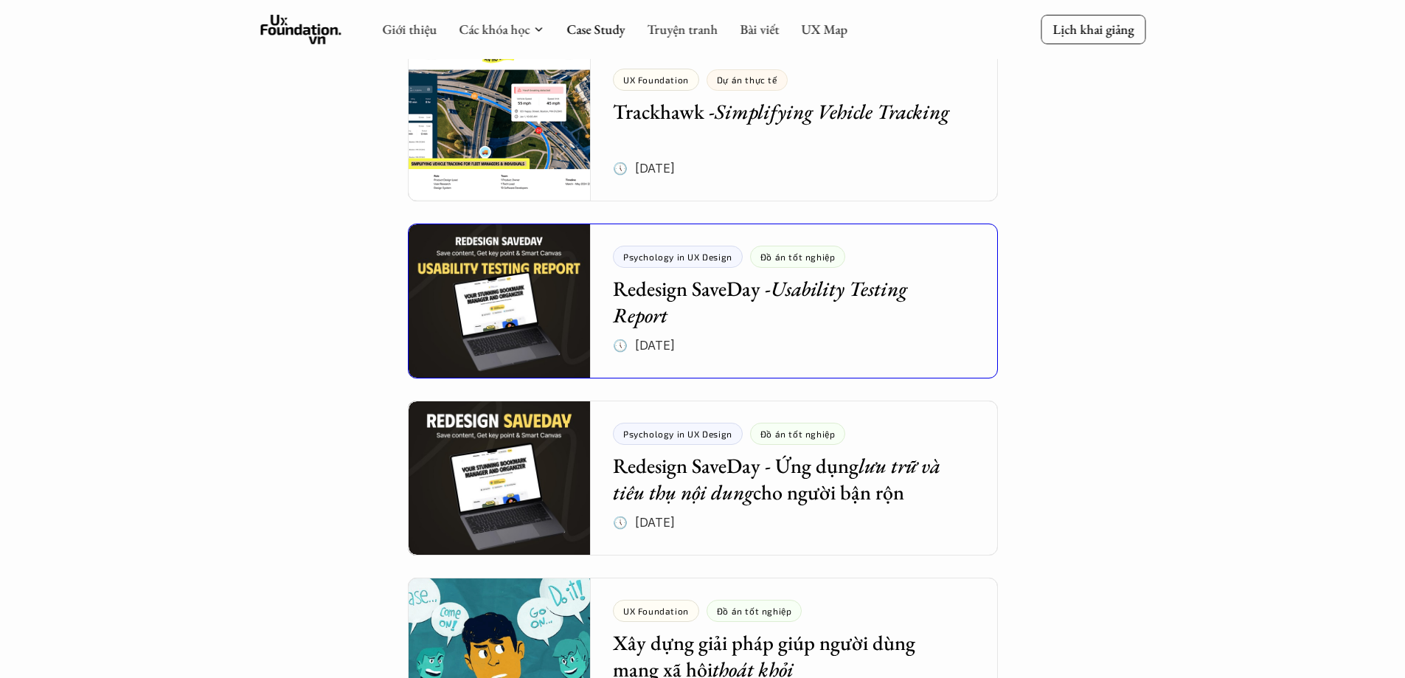
scroll to position [1180, 0]
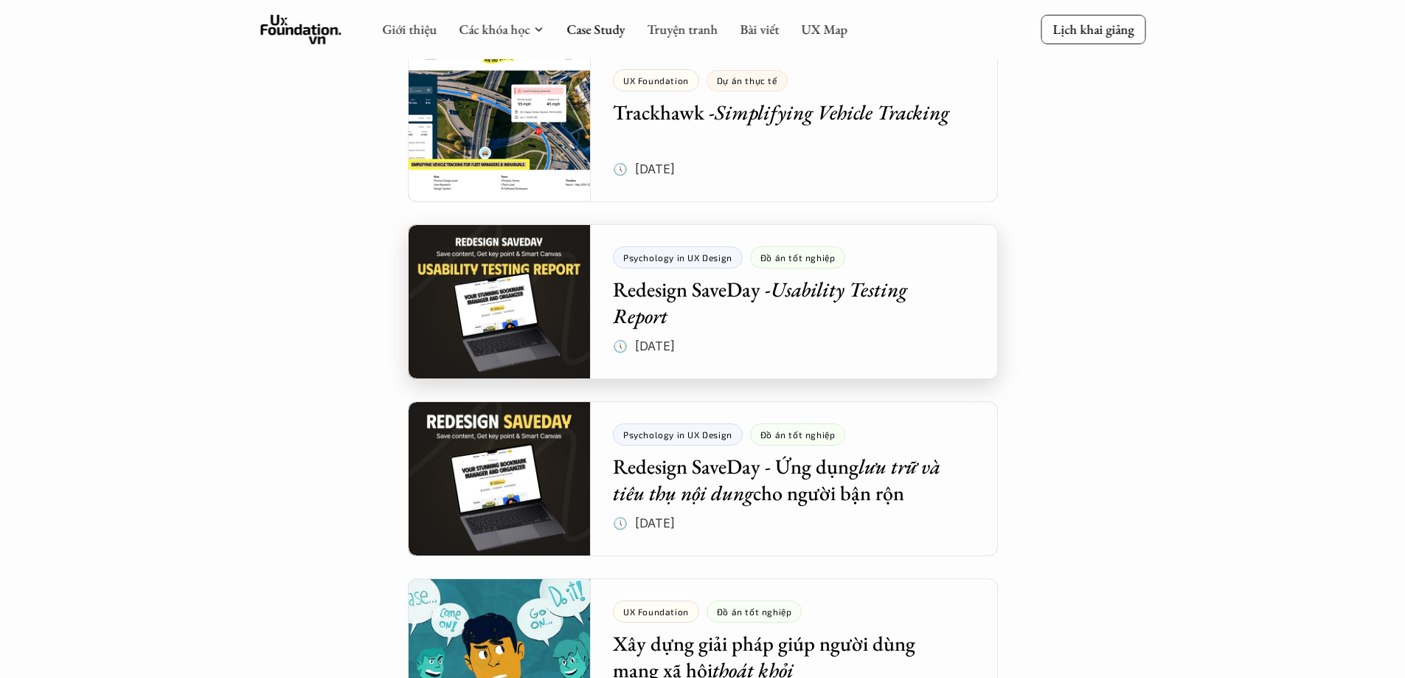
click at [682, 288] on div at bounding box center [703, 301] width 590 height 155
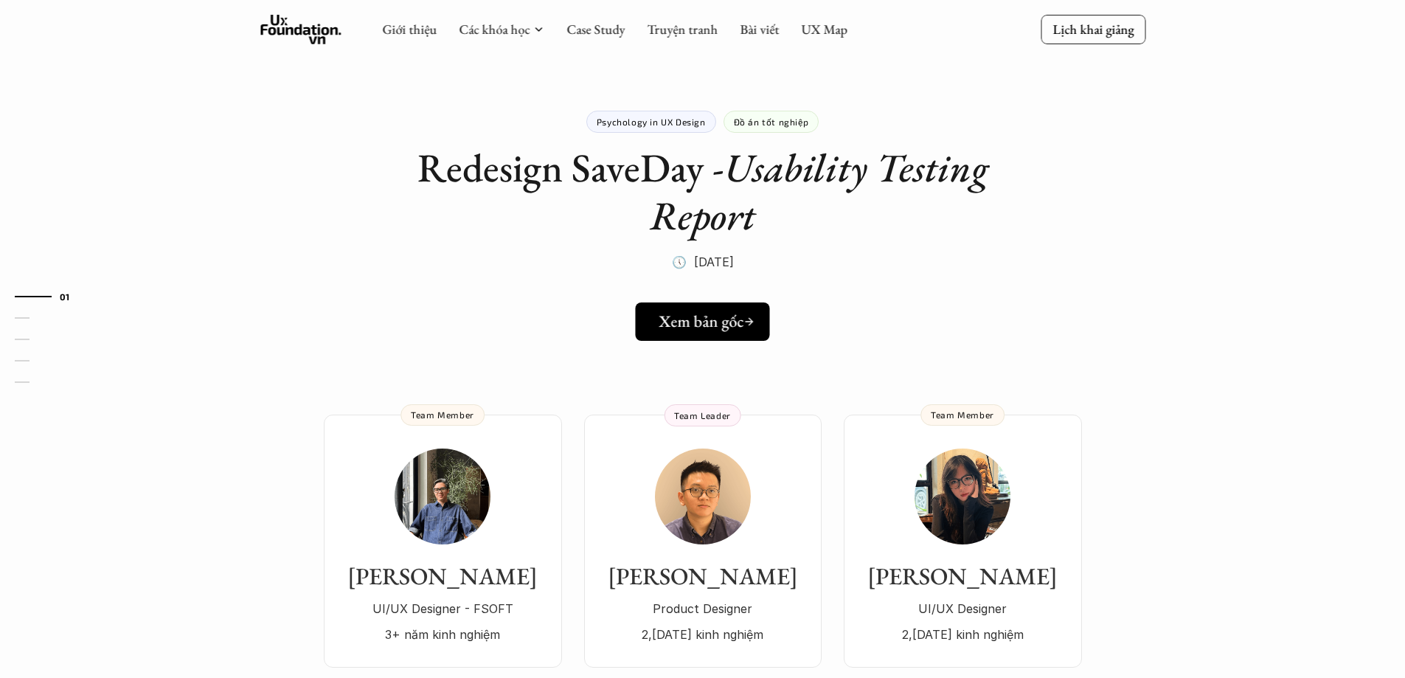
click at [673, 328] on h5 "Xem bản gốc" at bounding box center [700, 321] width 85 height 19
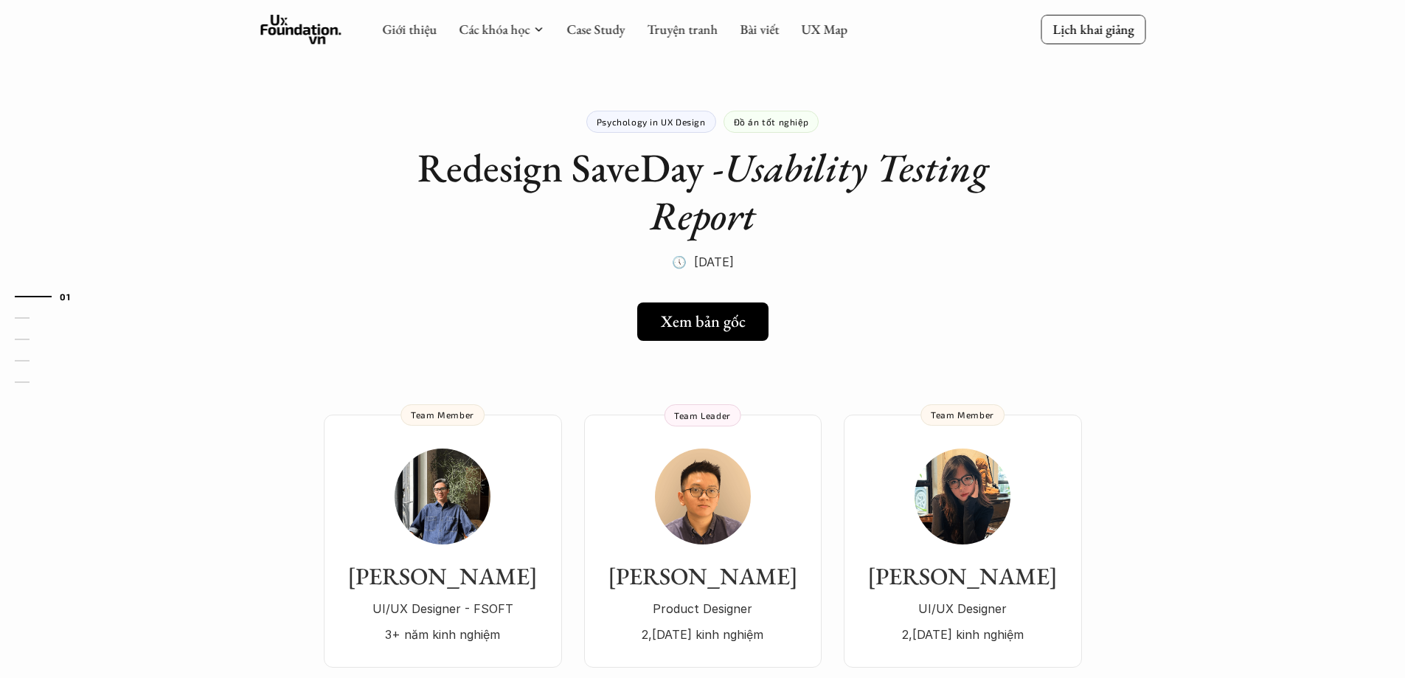
click at [608, 30] on link "Case Study" at bounding box center [595, 29] width 58 height 17
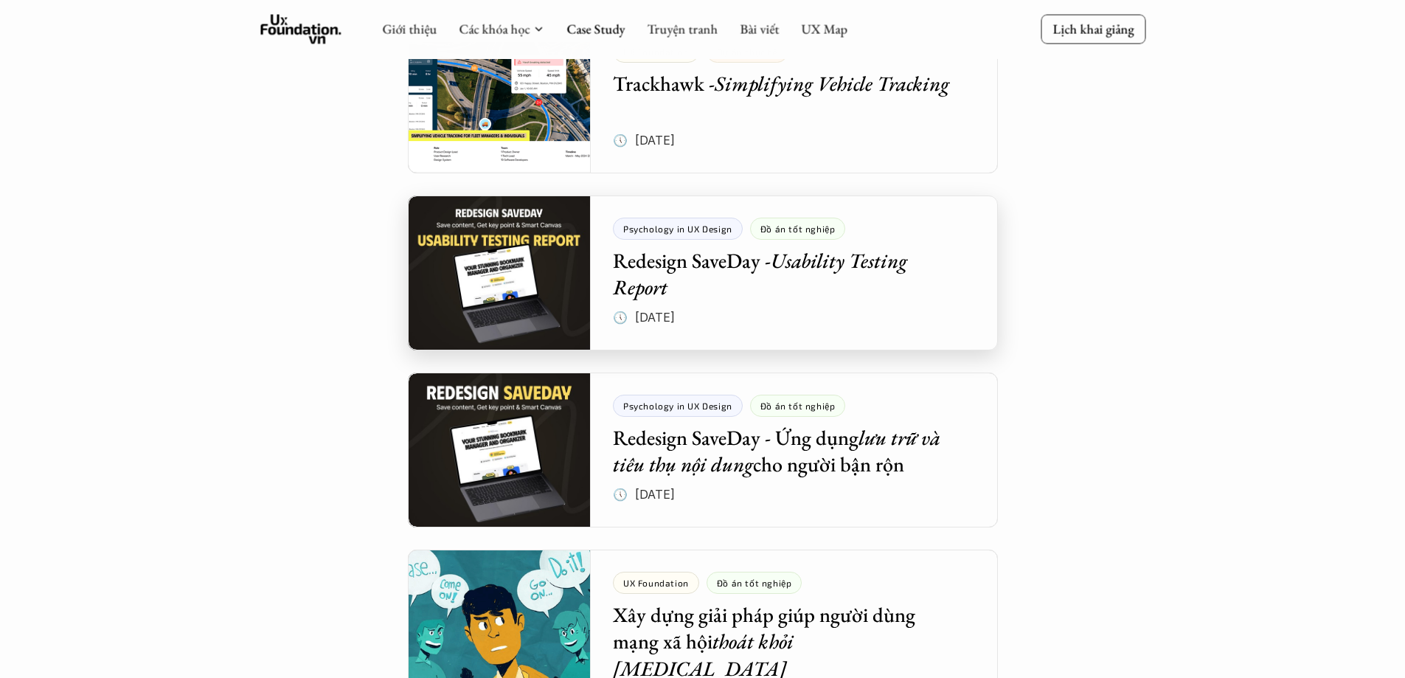
scroll to position [1180, 0]
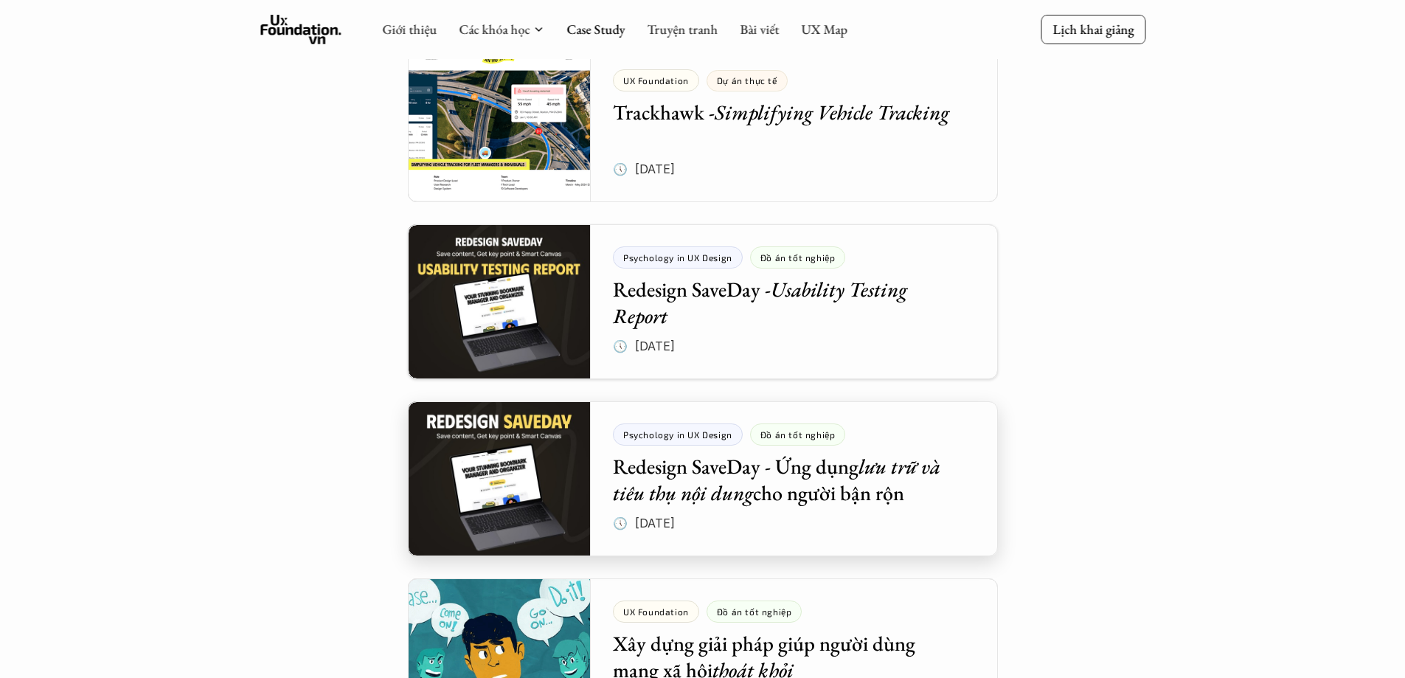
click at [549, 498] on div at bounding box center [703, 478] width 590 height 155
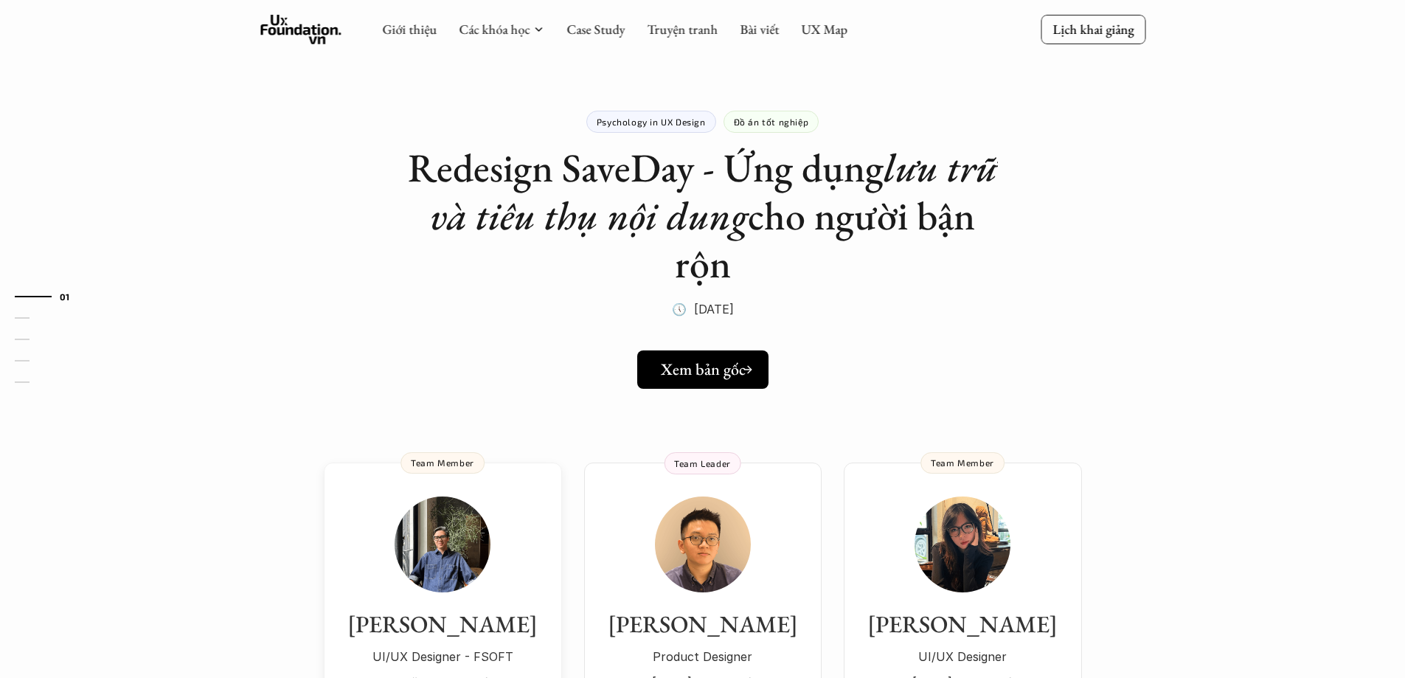
click at [683, 373] on h5 "Xem bản gốc" at bounding box center [703, 369] width 85 height 19
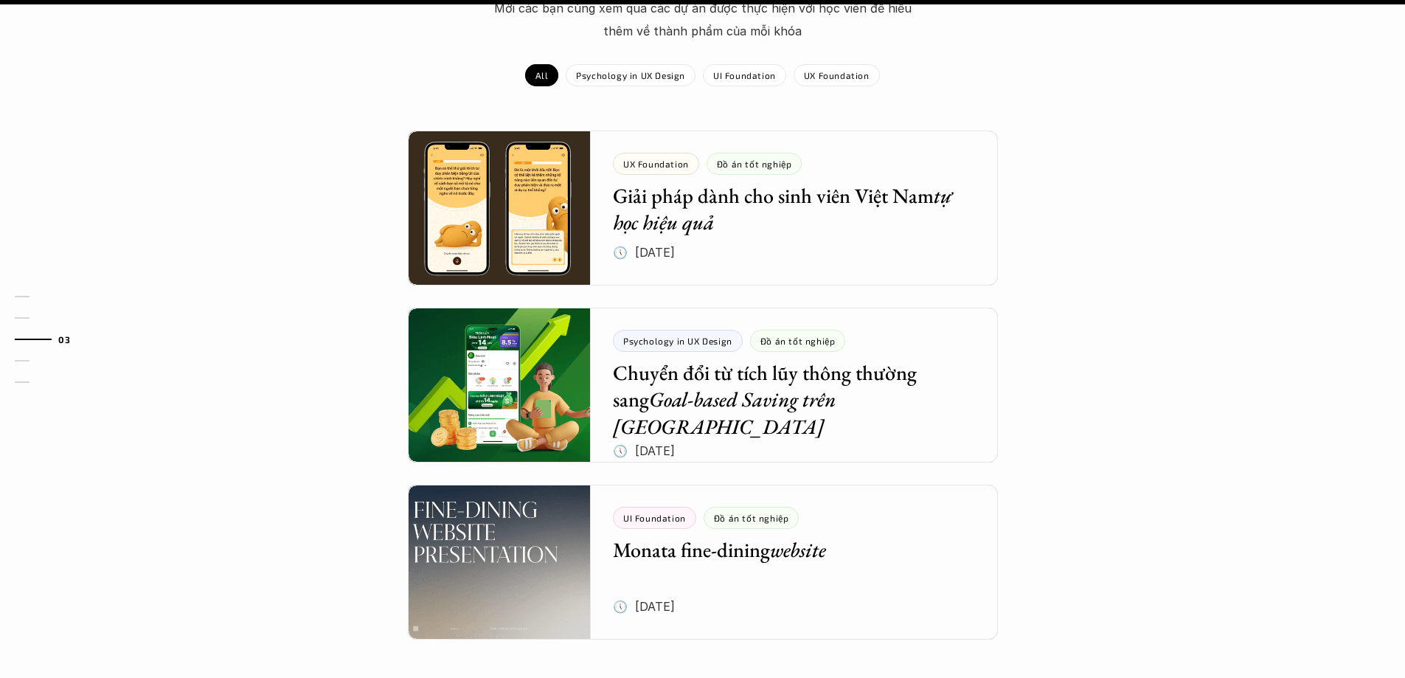
scroll to position [1843, 0]
